Goal: Task Accomplishment & Management: Manage account settings

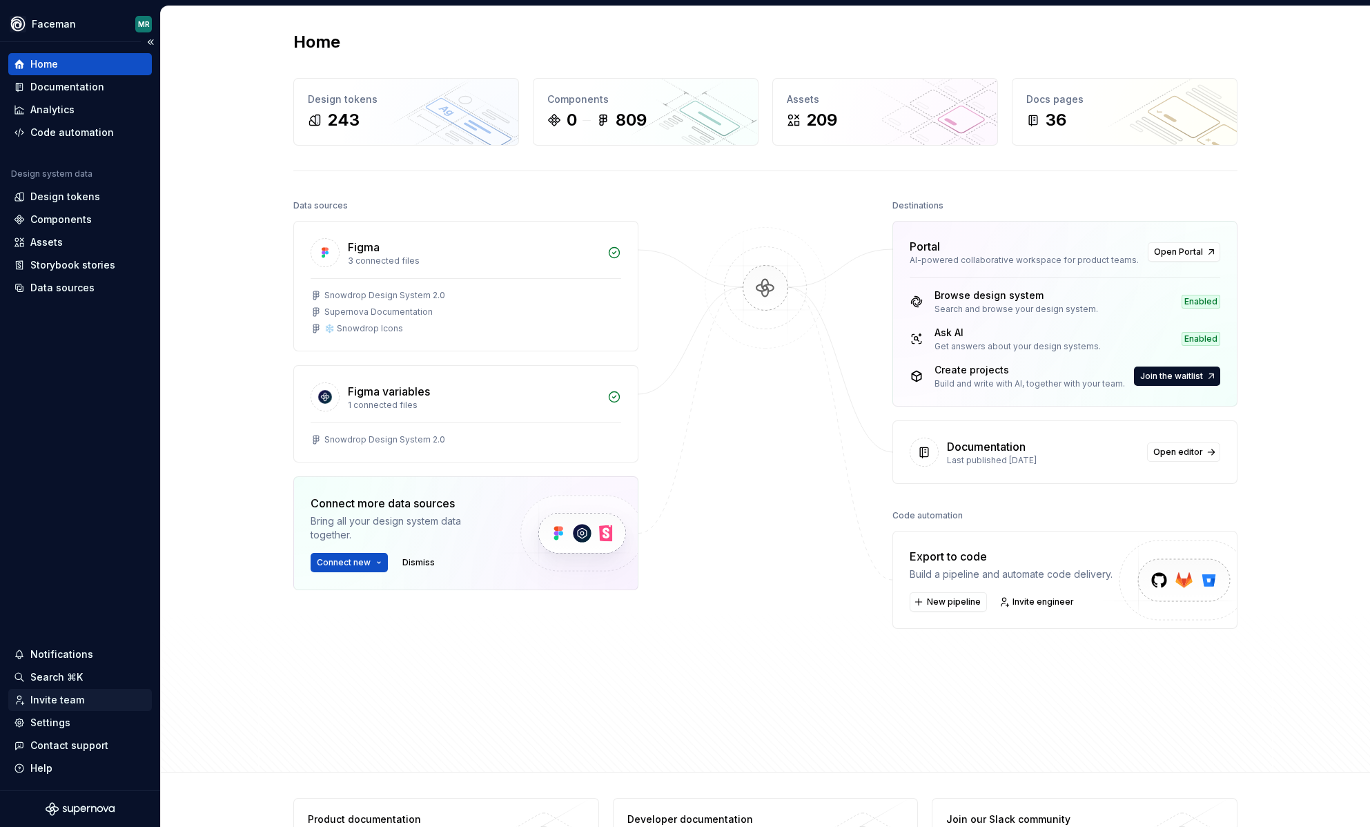
click at [42, 698] on div "Invite team" at bounding box center [57, 700] width 54 height 14
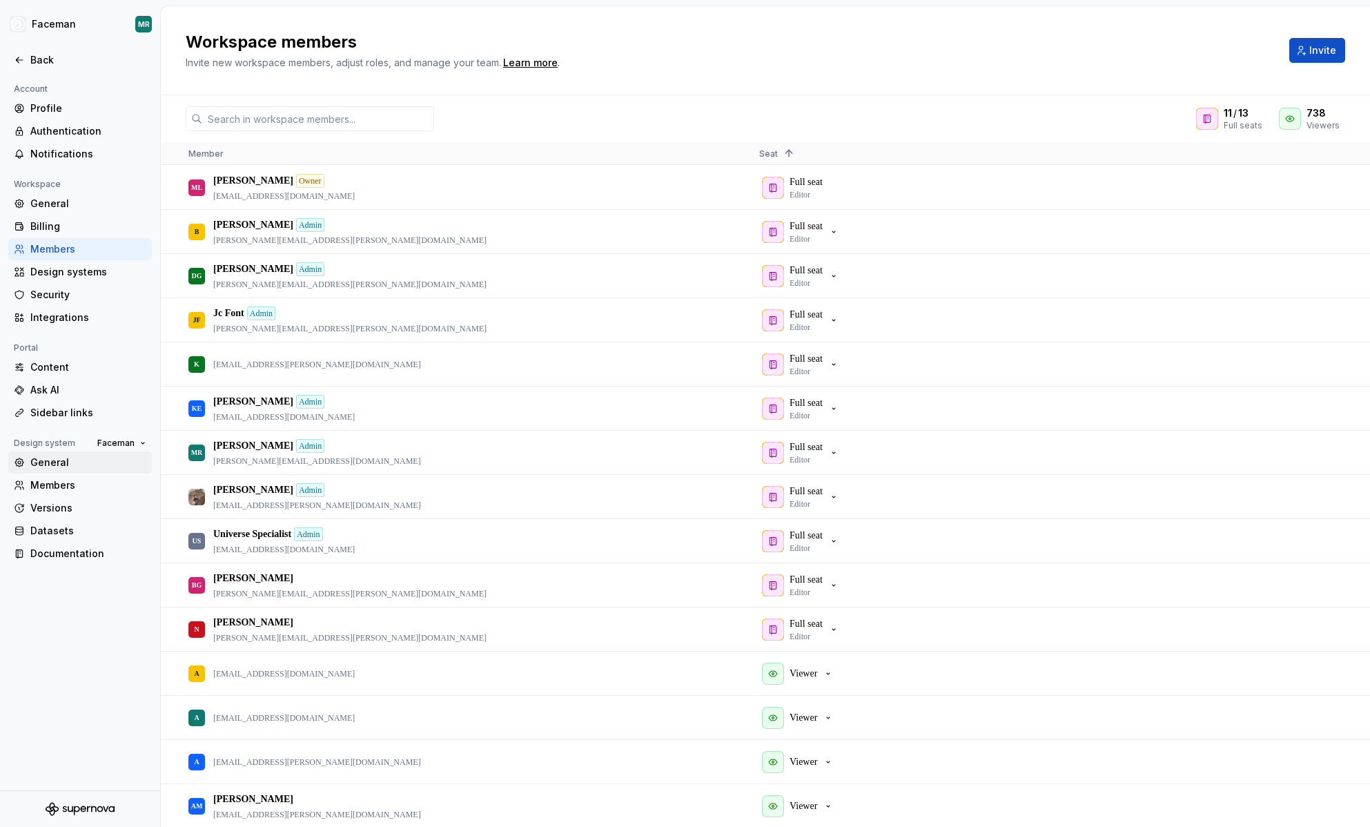
click at [65, 464] on div "General" at bounding box center [88, 463] width 116 height 14
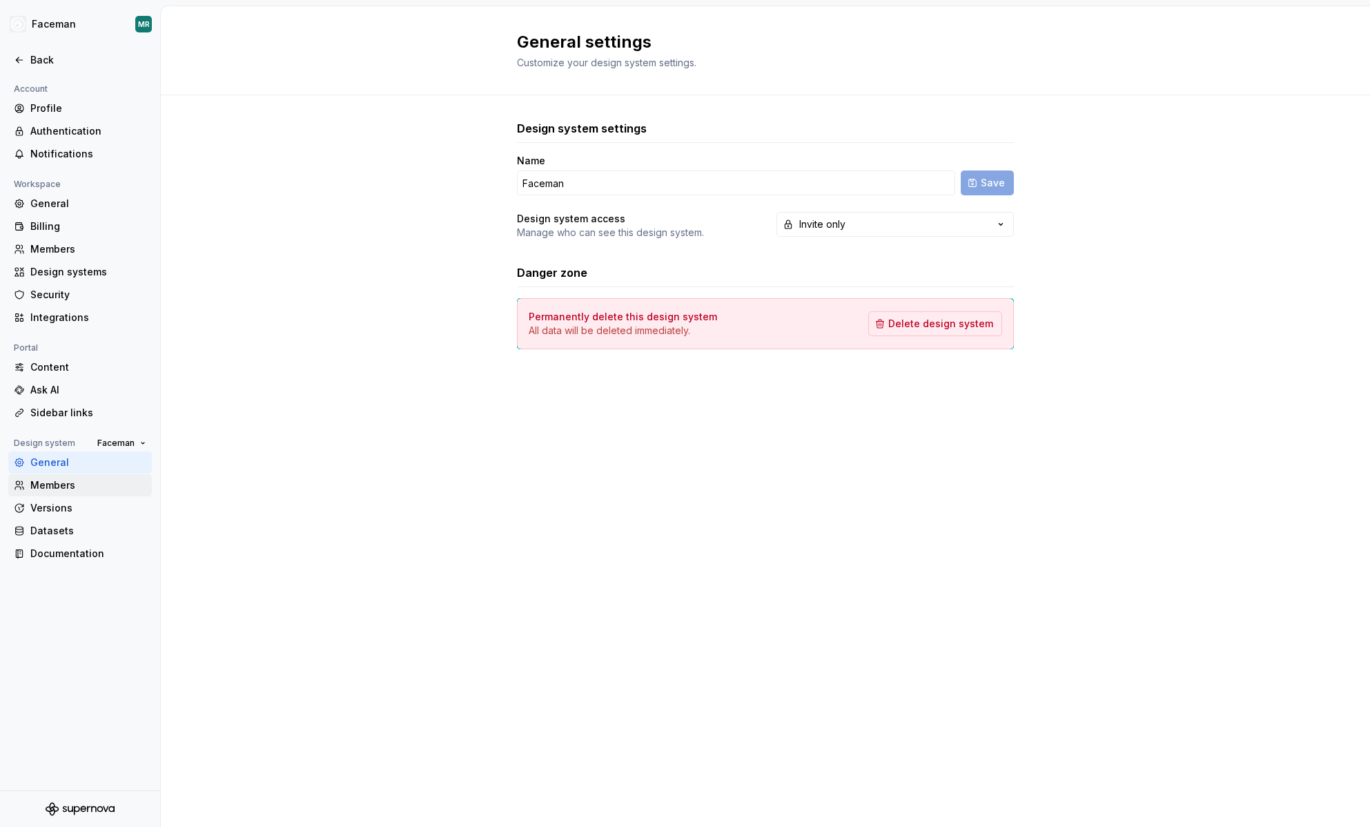
click at [58, 488] on div "Members" at bounding box center [88, 485] width 116 height 14
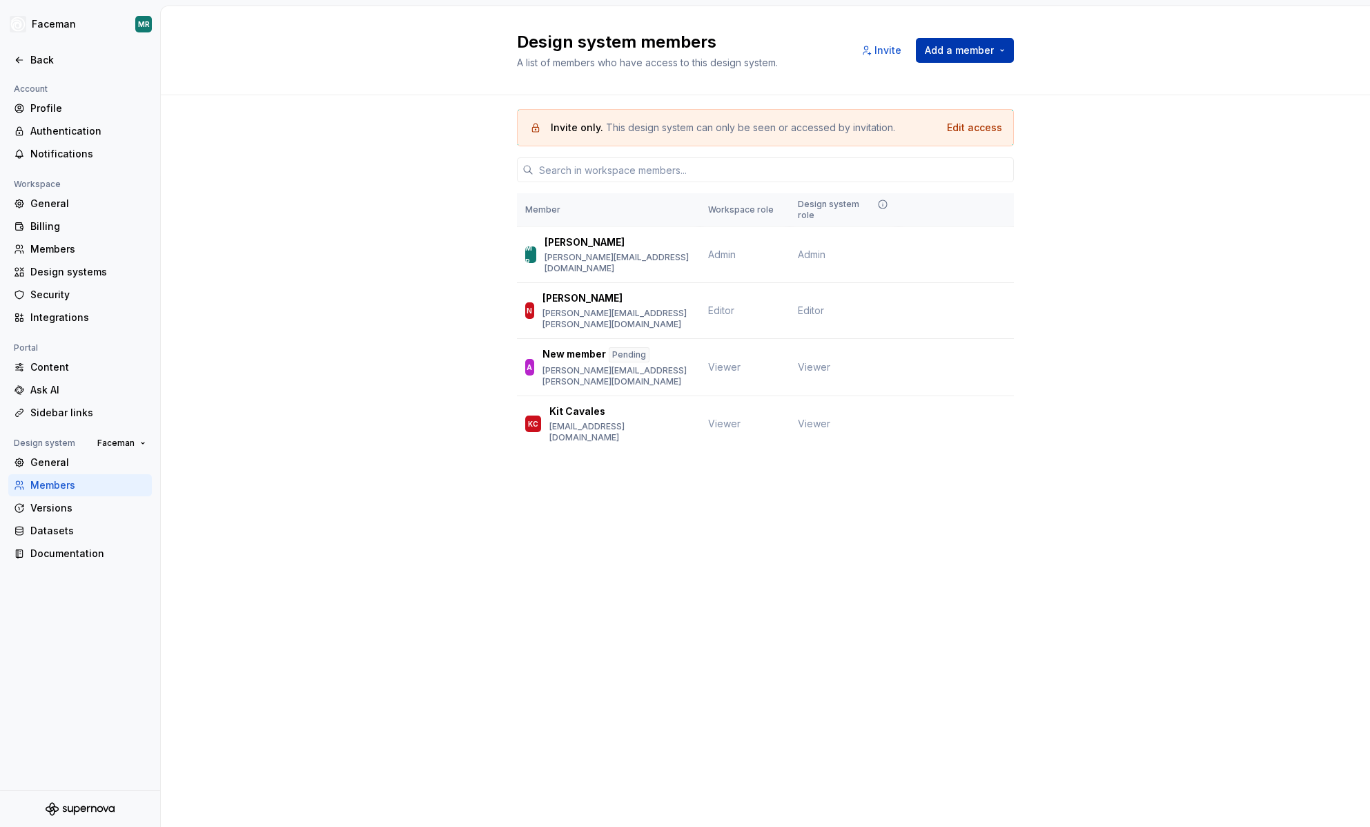
click at [976, 48] on span "Add a member" at bounding box center [959, 50] width 69 height 14
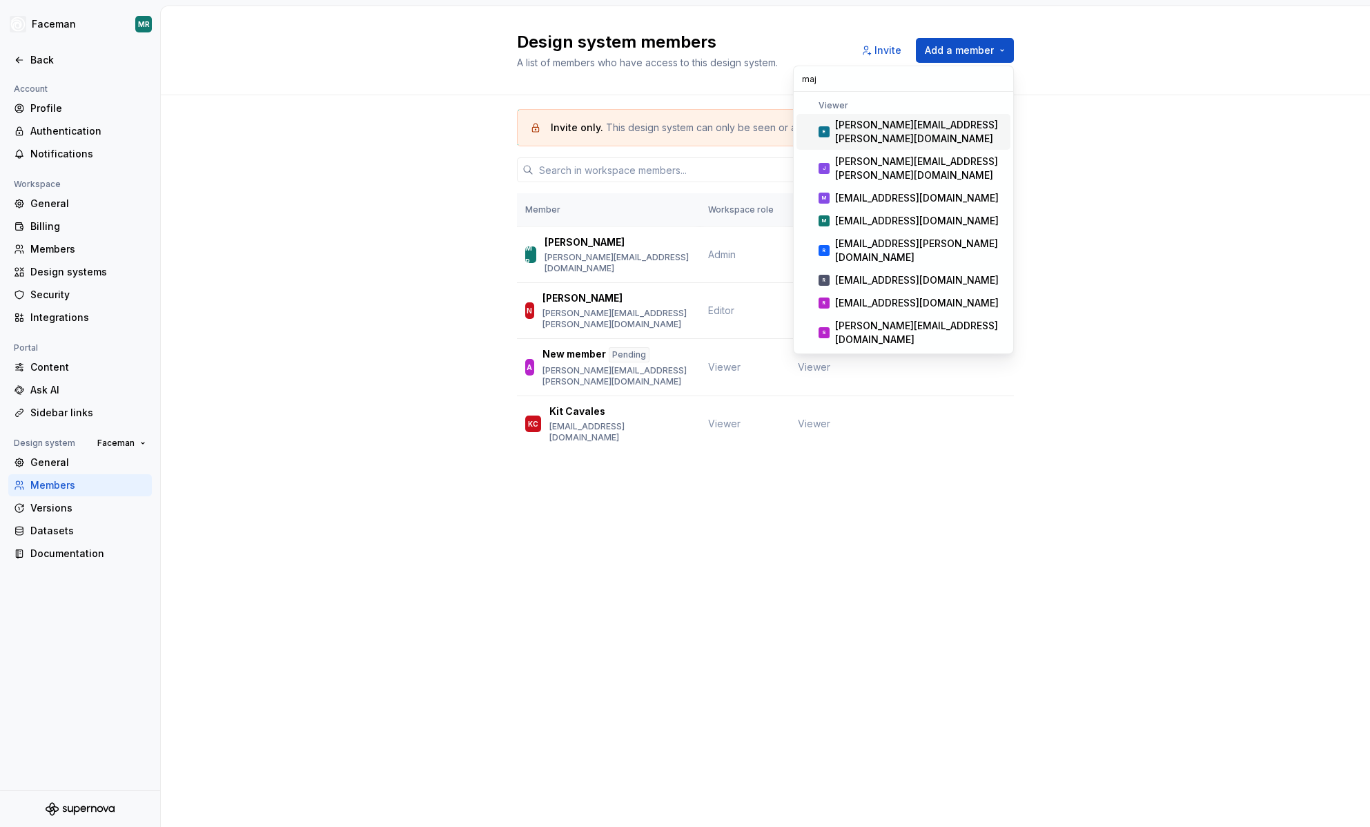
type input "maja"
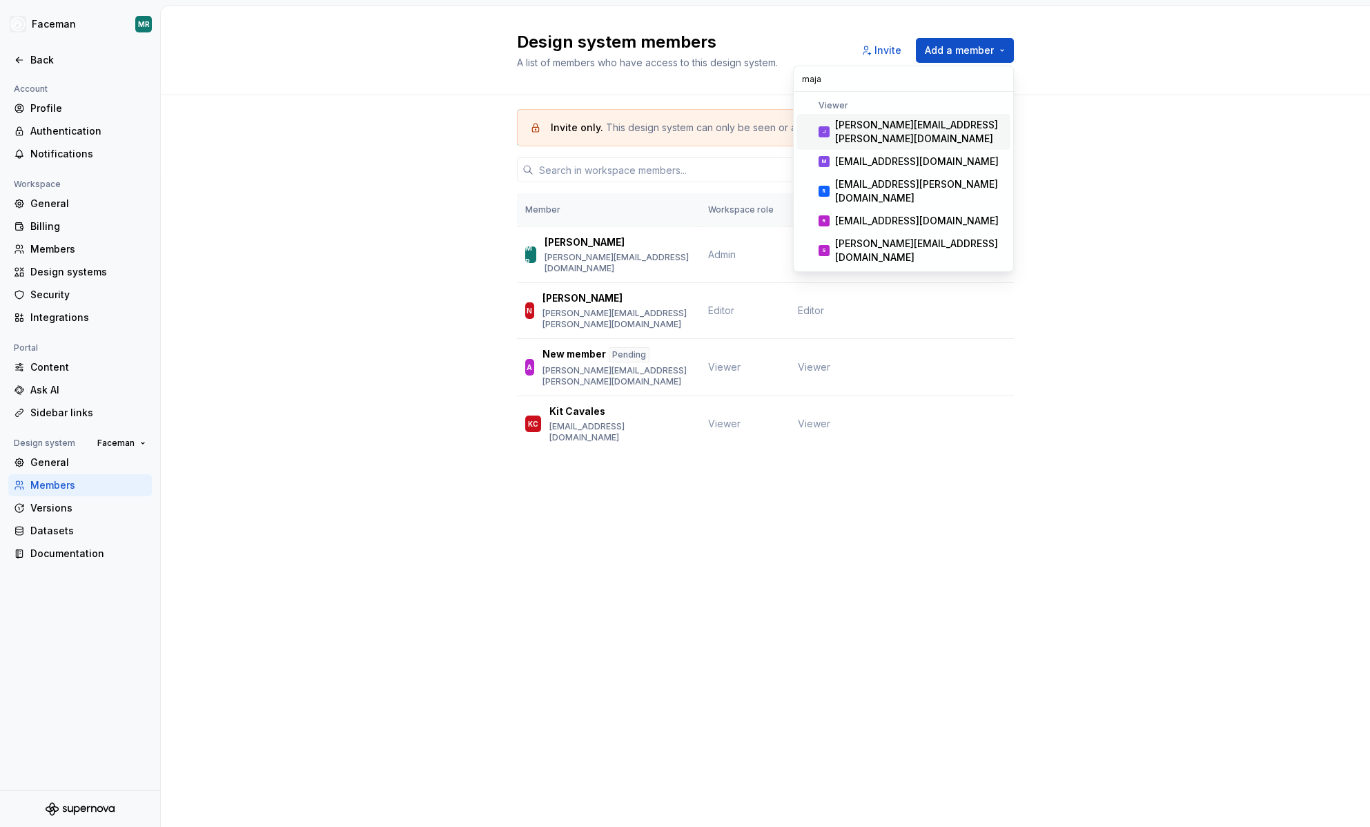
click at [1162, 351] on div "Invite only. This design system can only be seen or accessed by invitation. Edi…" at bounding box center [765, 299] width 1209 height 409
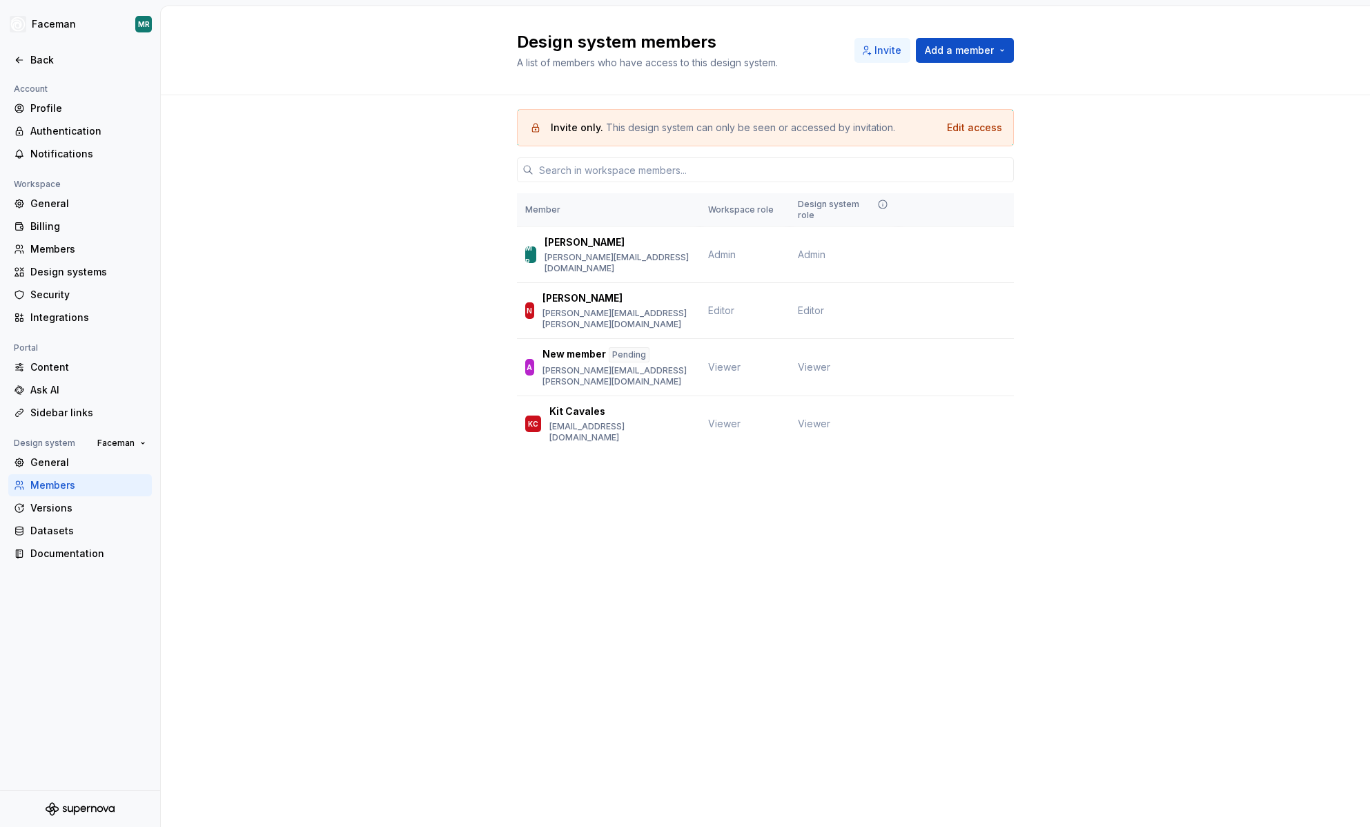
click at [885, 48] on span "Invite" at bounding box center [887, 50] width 27 height 14
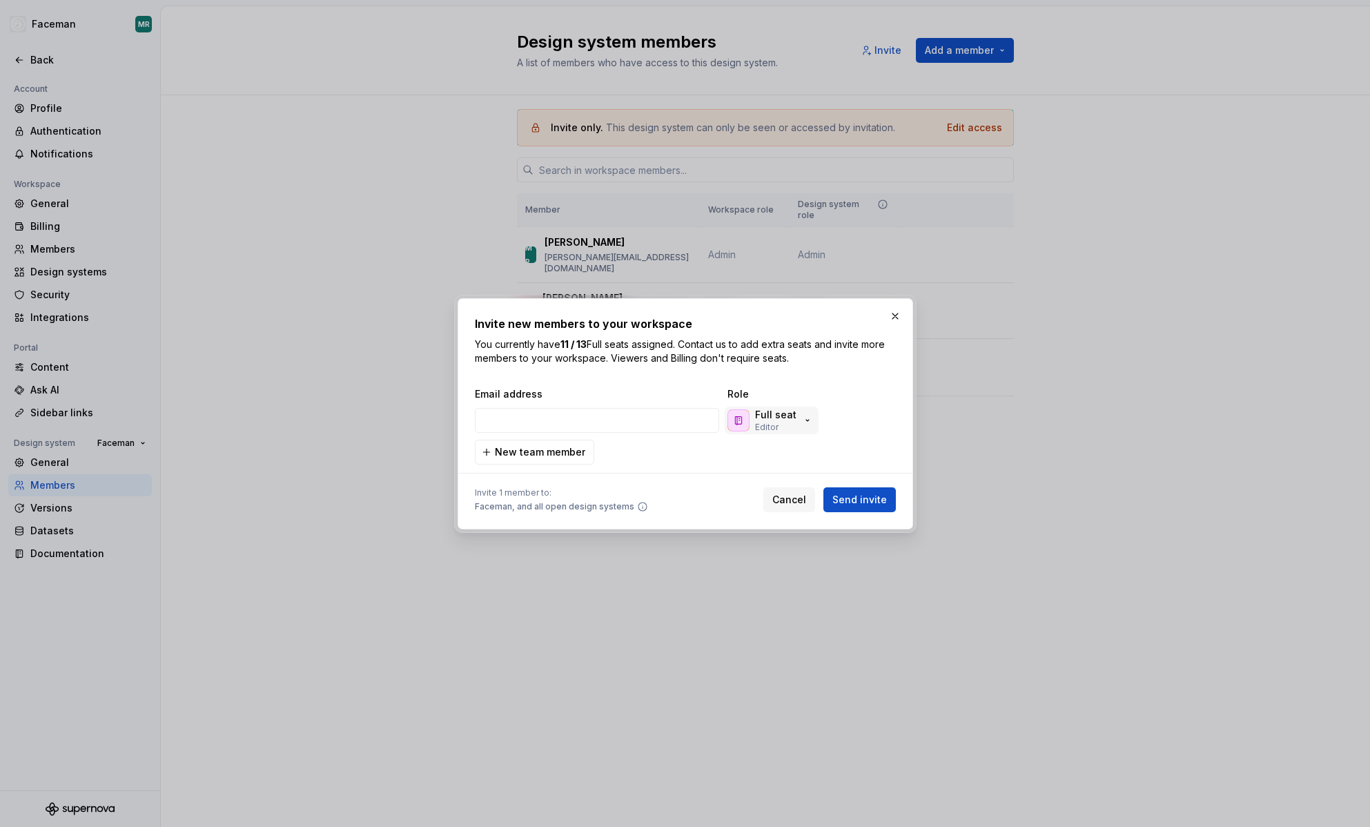
click at [770, 419] on p "Full seat" at bounding box center [775, 415] width 41 height 14
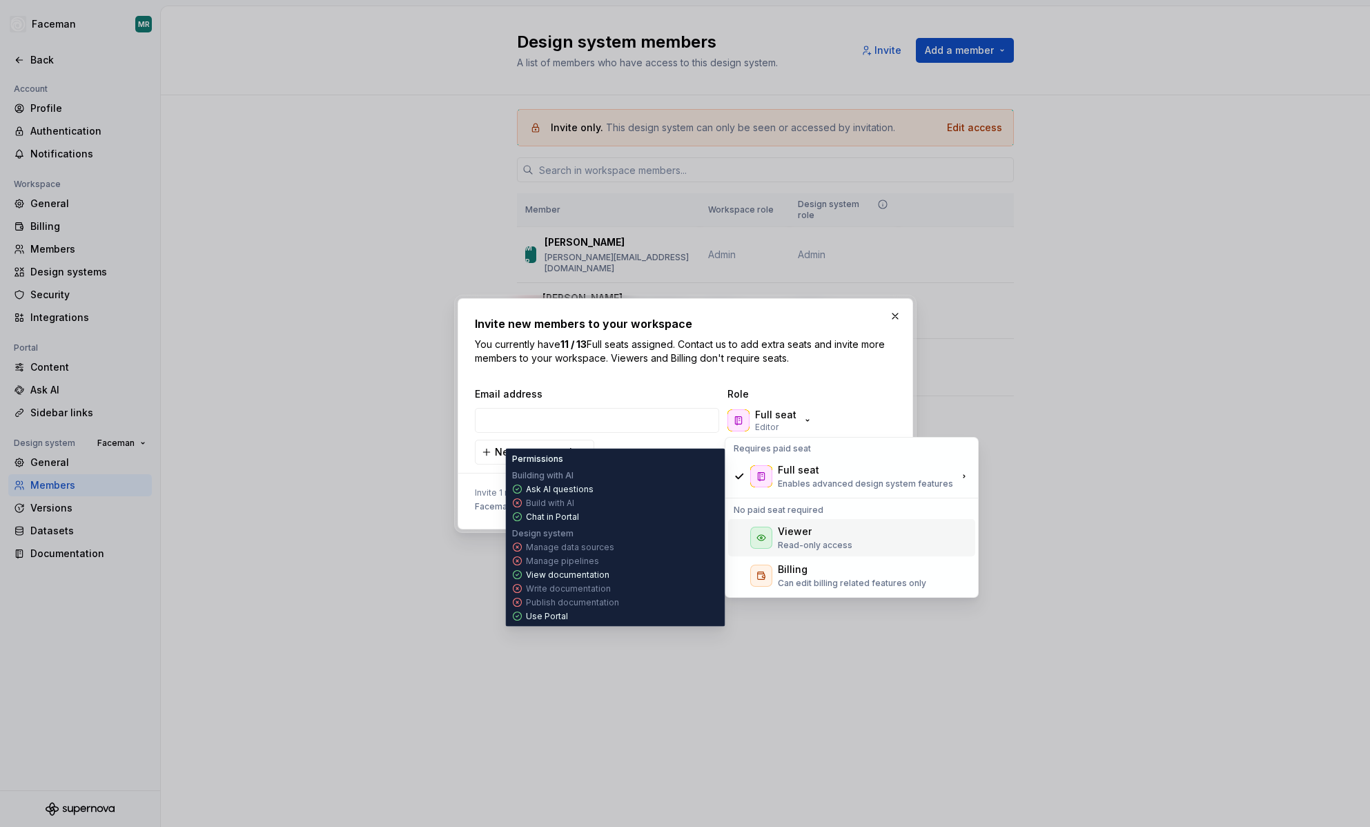
click at [823, 536] on div "Viewer" at bounding box center [815, 532] width 75 height 14
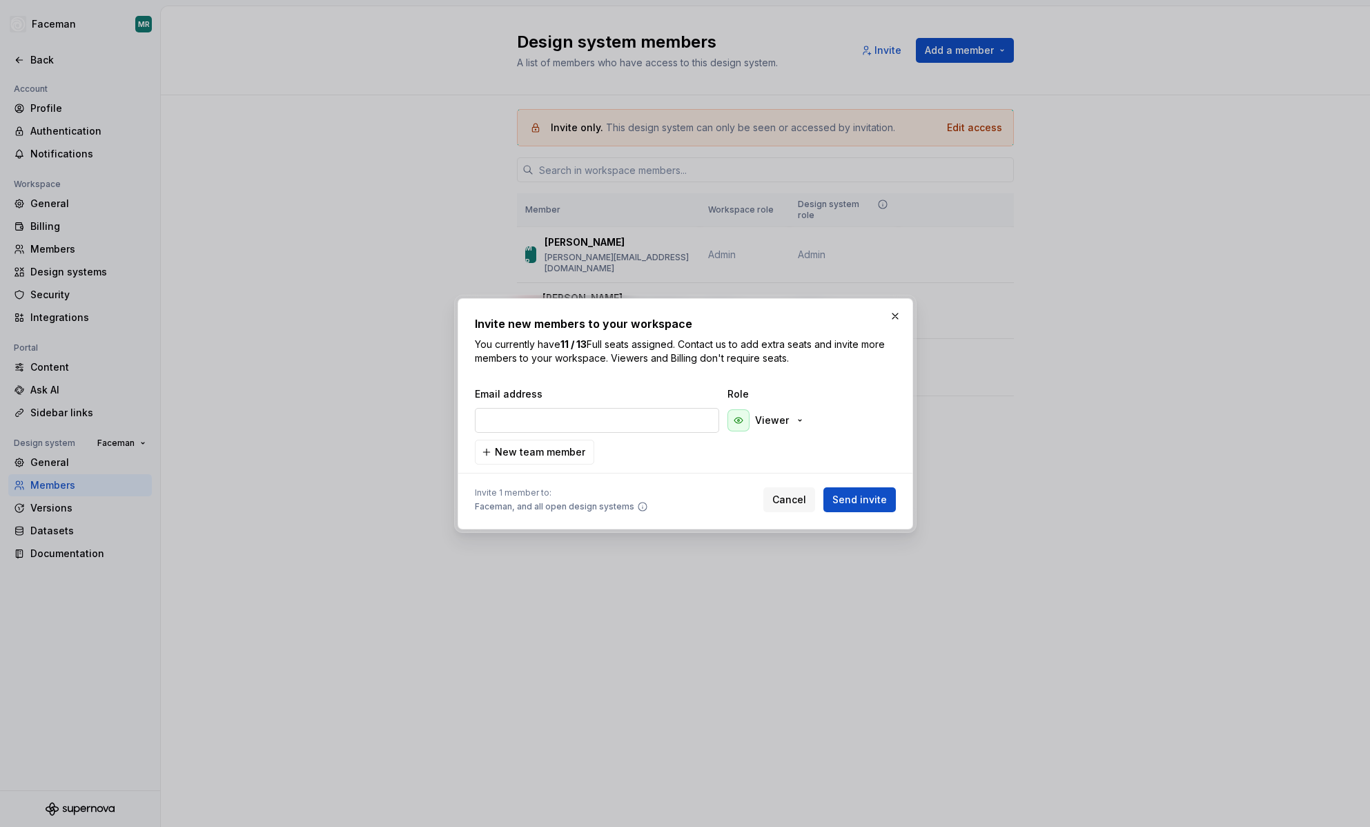
click at [586, 418] on input "email" at bounding box center [597, 420] width 244 height 25
paste input "@[DOMAIN_NAME]"
type input "[EMAIL_ADDRESS][PERSON_NAME][DOMAIN_NAME]"
click at [867, 503] on span "Send invite" at bounding box center [859, 500] width 55 height 14
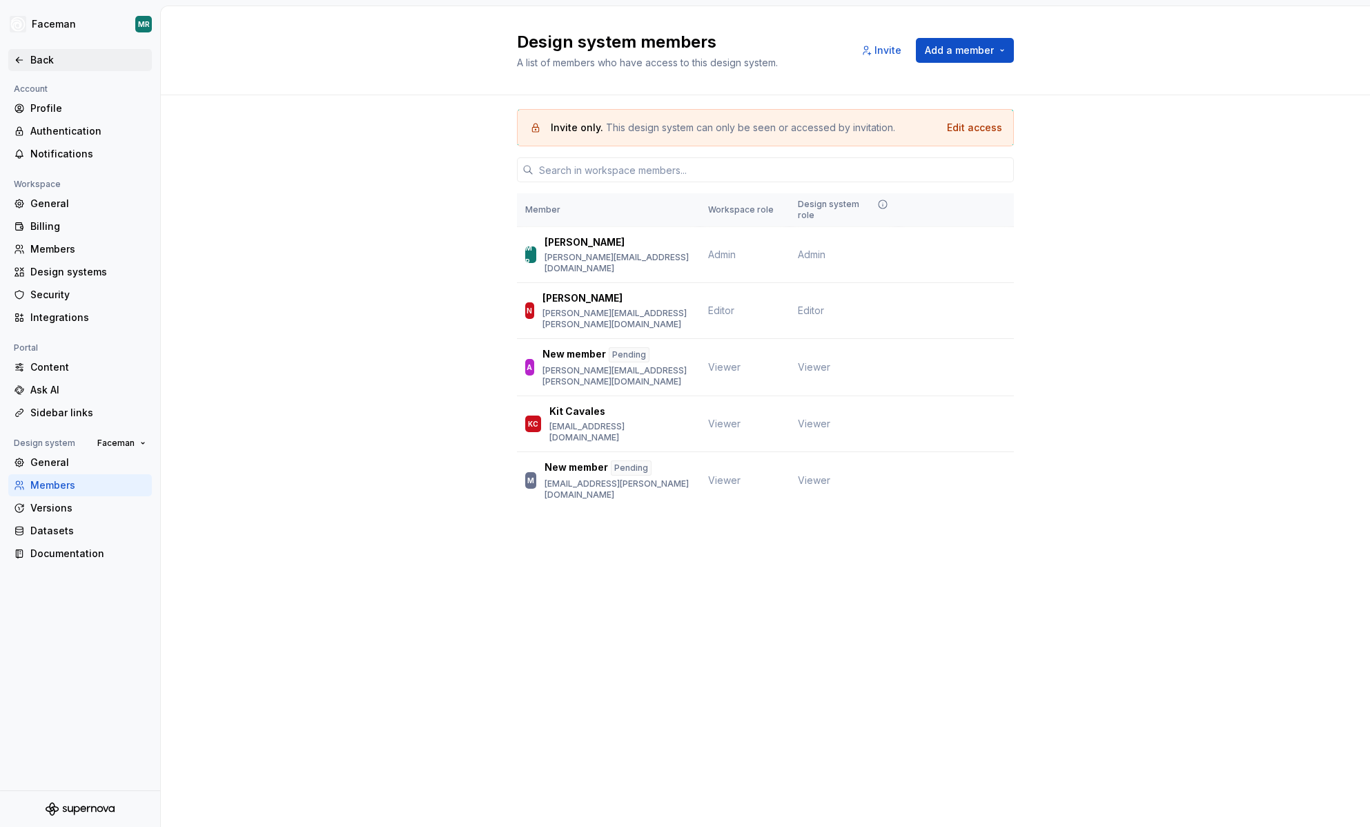
click at [46, 59] on div "Back" at bounding box center [88, 60] width 116 height 14
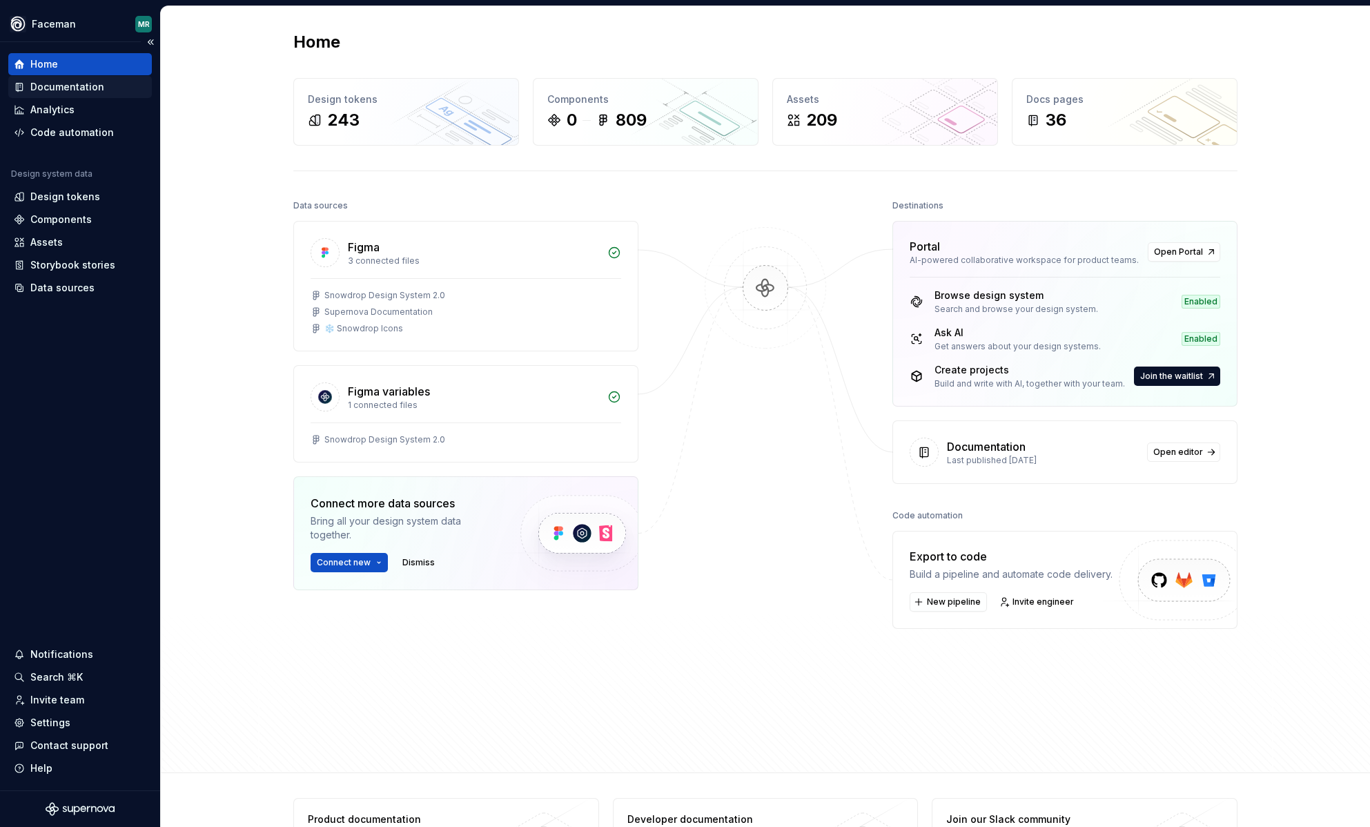
click at [71, 86] on div "Documentation" at bounding box center [67, 87] width 74 height 14
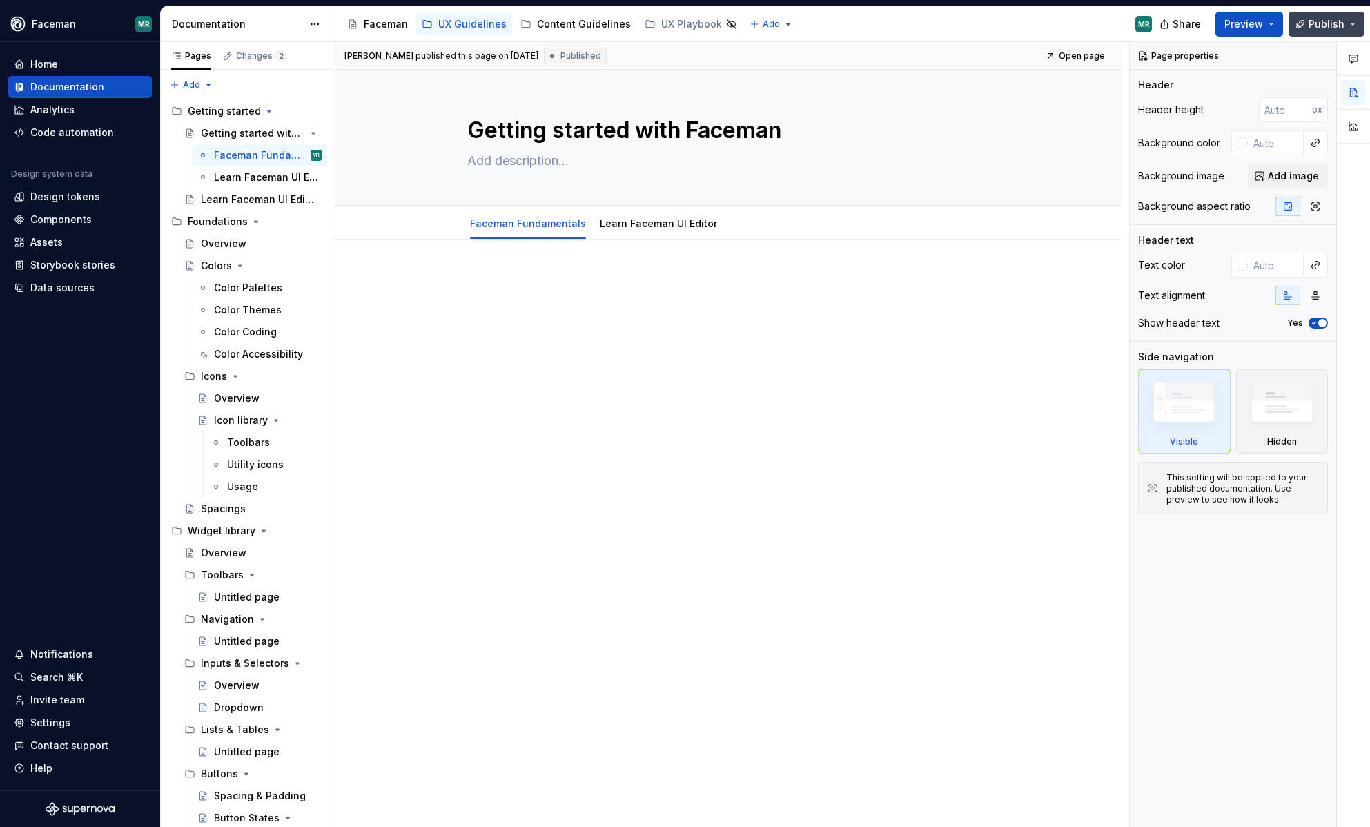
click at [1353, 23] on button "Publish" at bounding box center [1327, 24] width 76 height 25
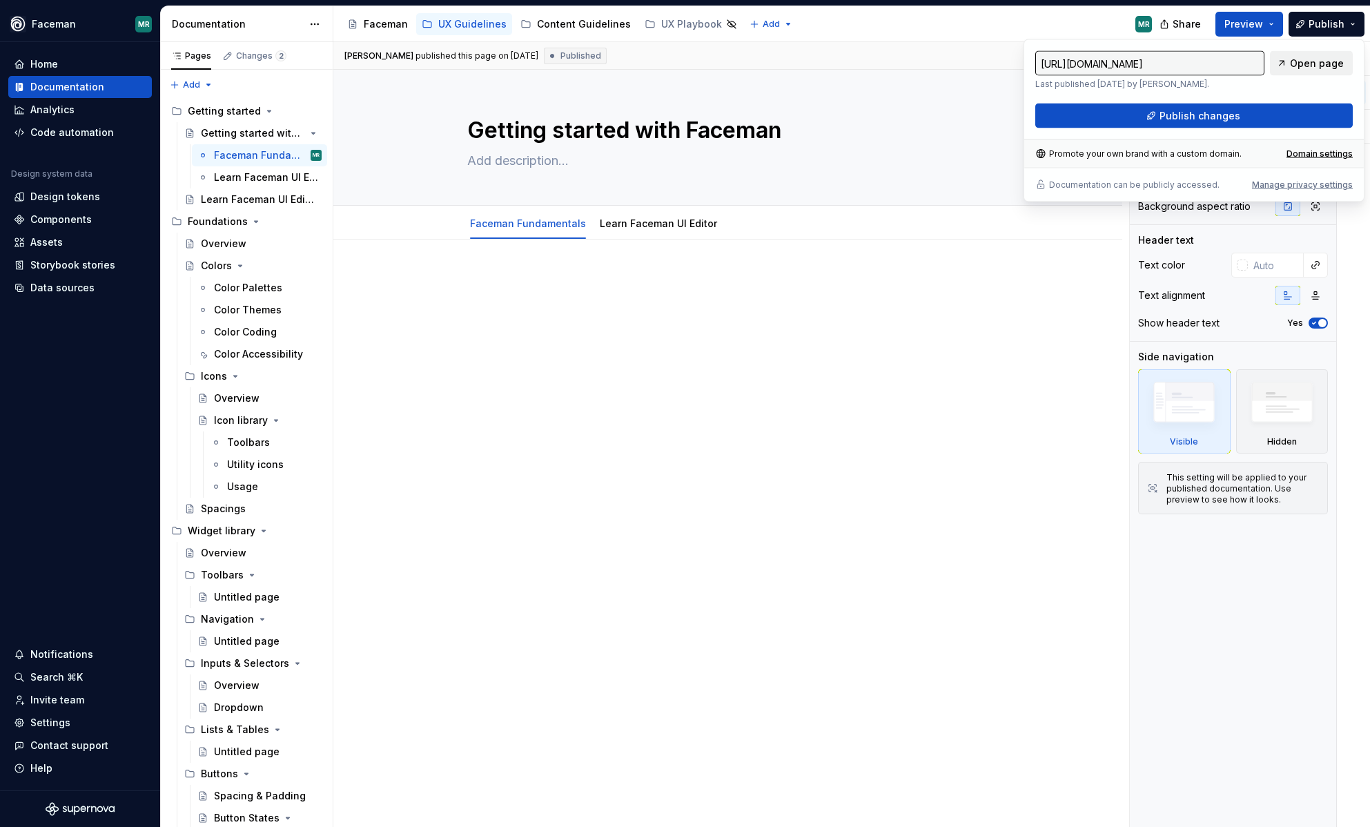
click at [1318, 68] on span "Open page" at bounding box center [1317, 64] width 54 height 14
type textarea "*"
